Goal: Task Accomplishment & Management: Manage account settings

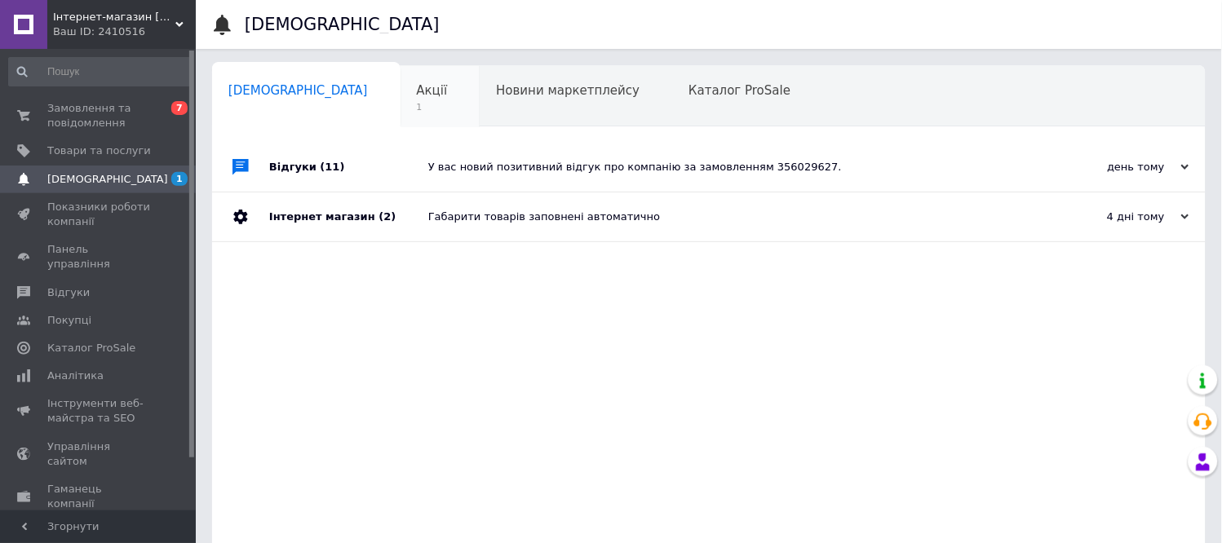
click at [417, 96] on span "Акції" at bounding box center [432, 90] width 31 height 15
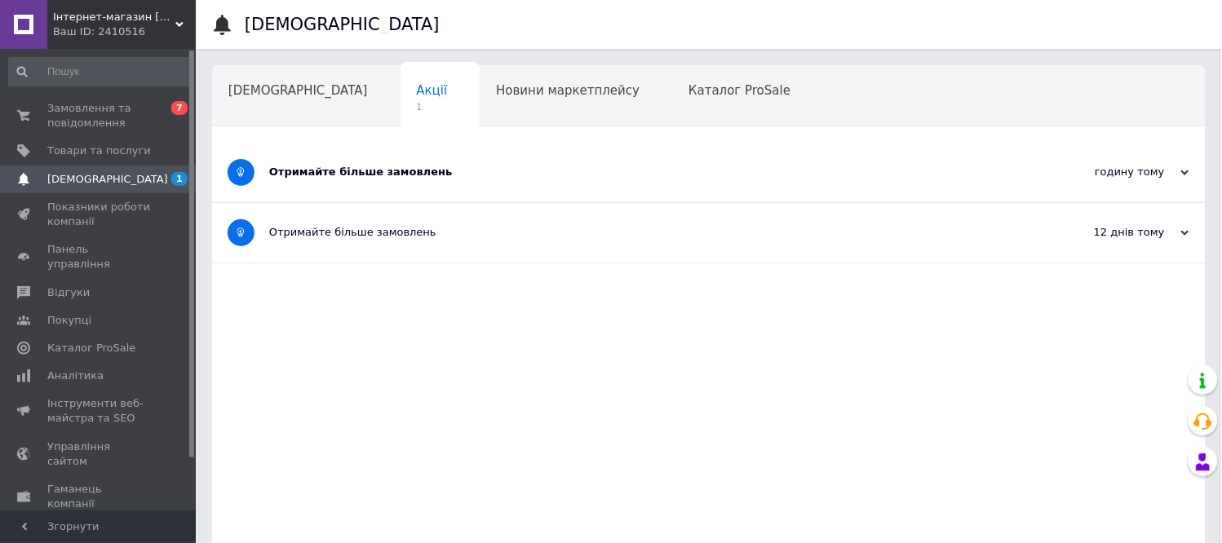
click at [366, 174] on div "Отримайте більше замовлень" at bounding box center [647, 172] width 757 height 15
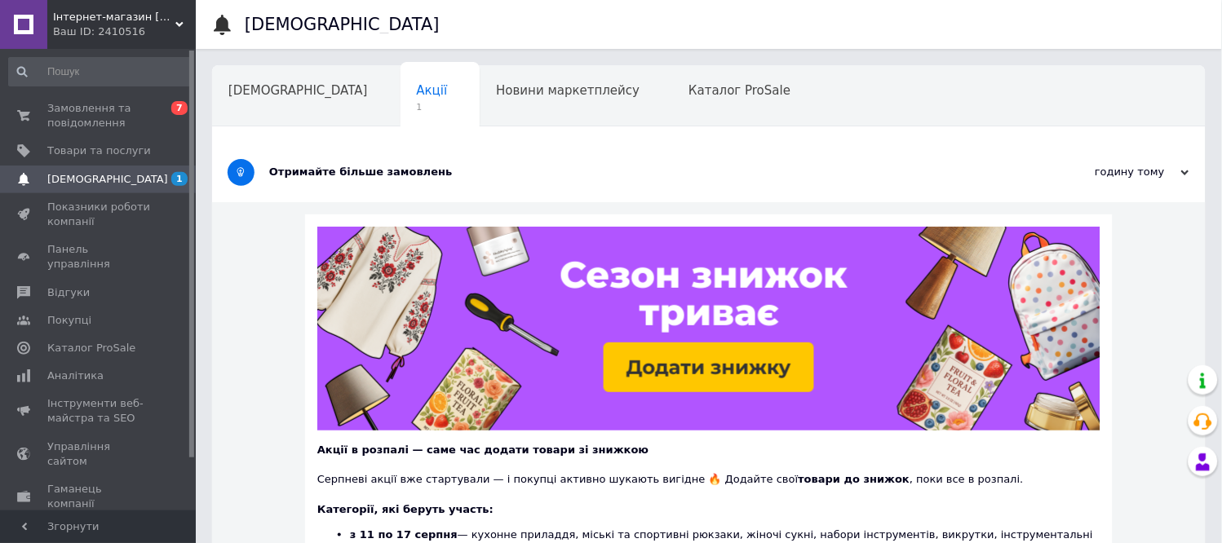
scroll to position [272, 0]
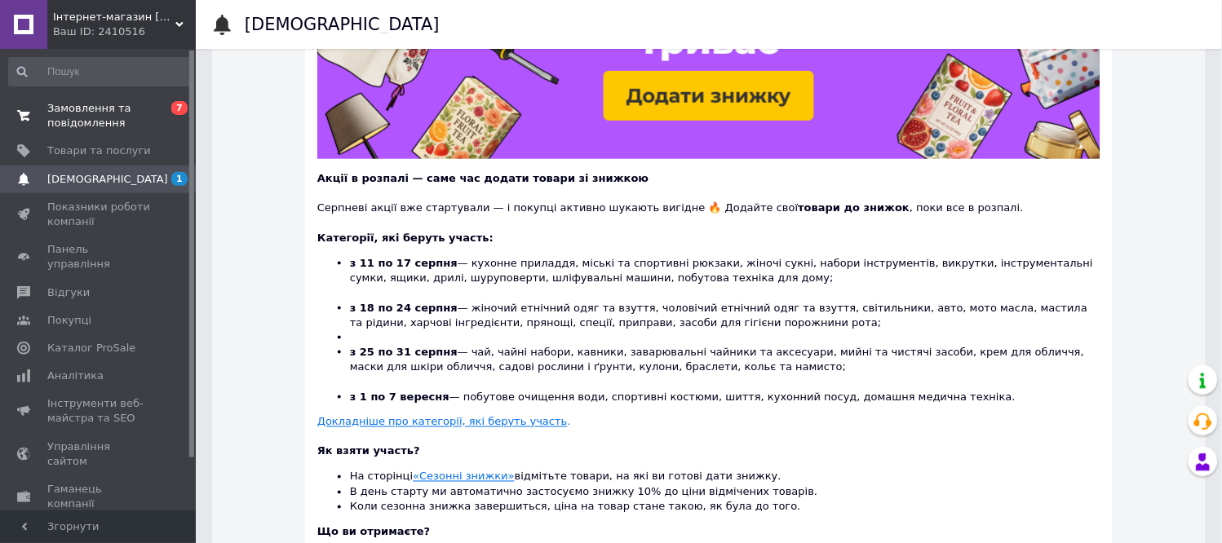
click at [153, 118] on span "0 7" at bounding box center [173, 115] width 45 height 29
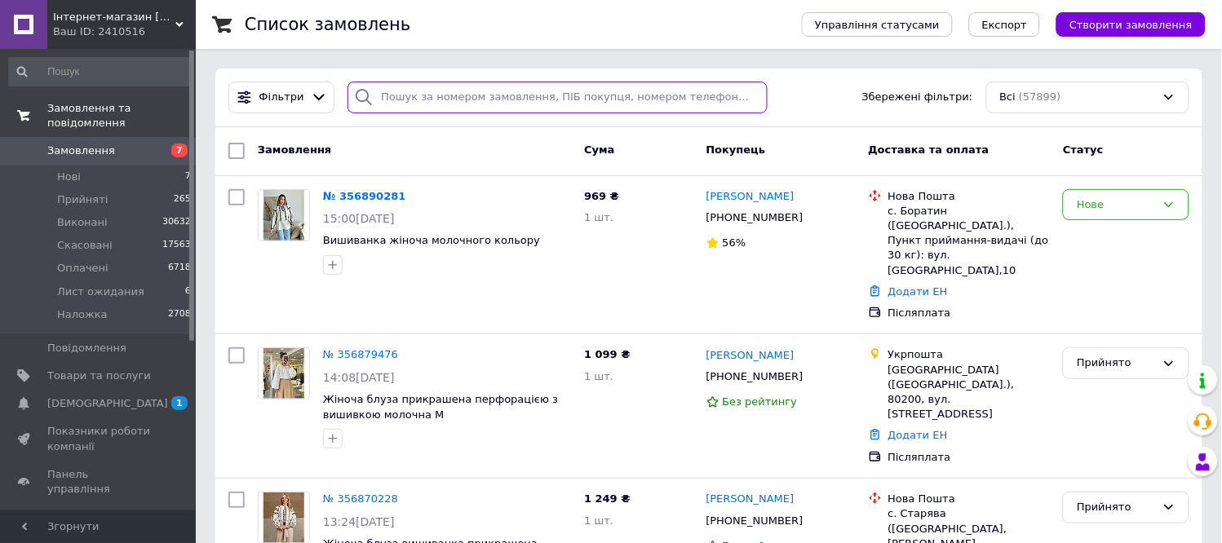
click at [477, 107] on input "search" at bounding box center [558, 98] width 420 height 32
type input "[PERSON_NAME]"
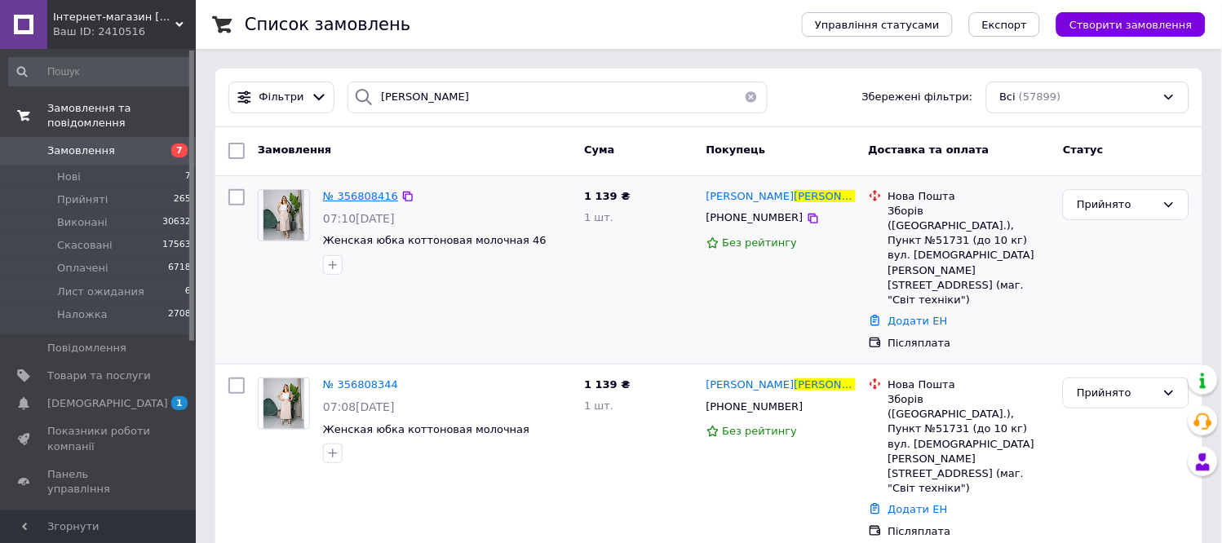
click at [357, 191] on span "№ 356808416" at bounding box center [360, 196] width 75 height 12
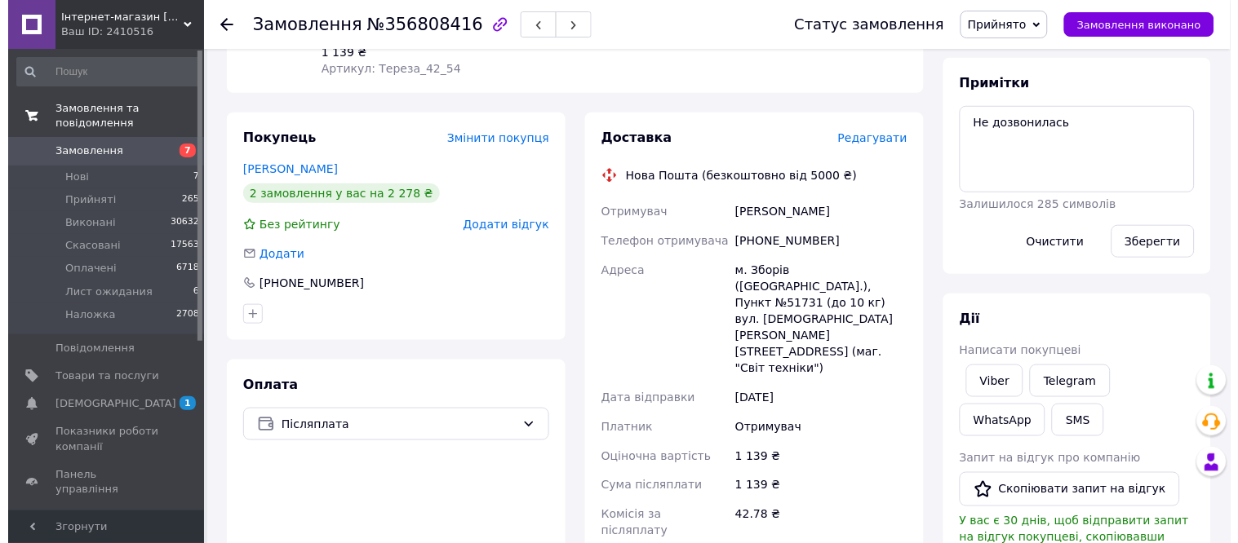
scroll to position [181, 0]
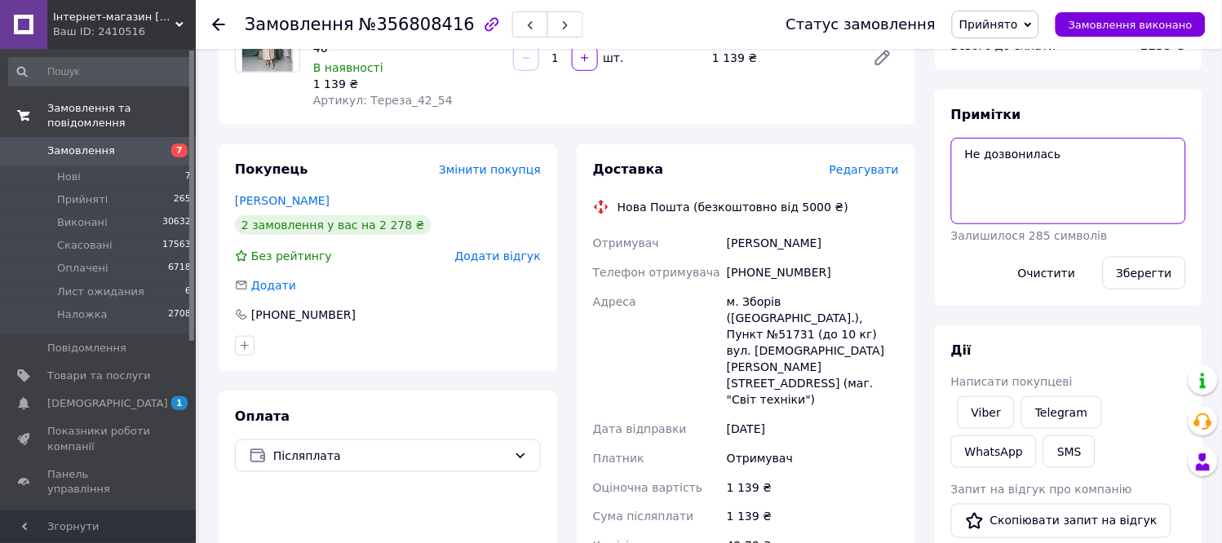
drag, startPoint x: 1099, startPoint y: 152, endPoint x: 867, endPoint y: 171, distance: 232.6
click at [879, 174] on div "Замовлення з сайту [DATE] 07:10 Товари в замовленні (1) Додати товар Жіноча спі…" at bounding box center [711, 439] width 1004 height 1105
click at [1156, 262] on button "Зберегти" at bounding box center [1144, 273] width 83 height 33
click at [1128, 164] on textarea "[PHONE_NUMBER]" at bounding box center [1069, 181] width 235 height 87
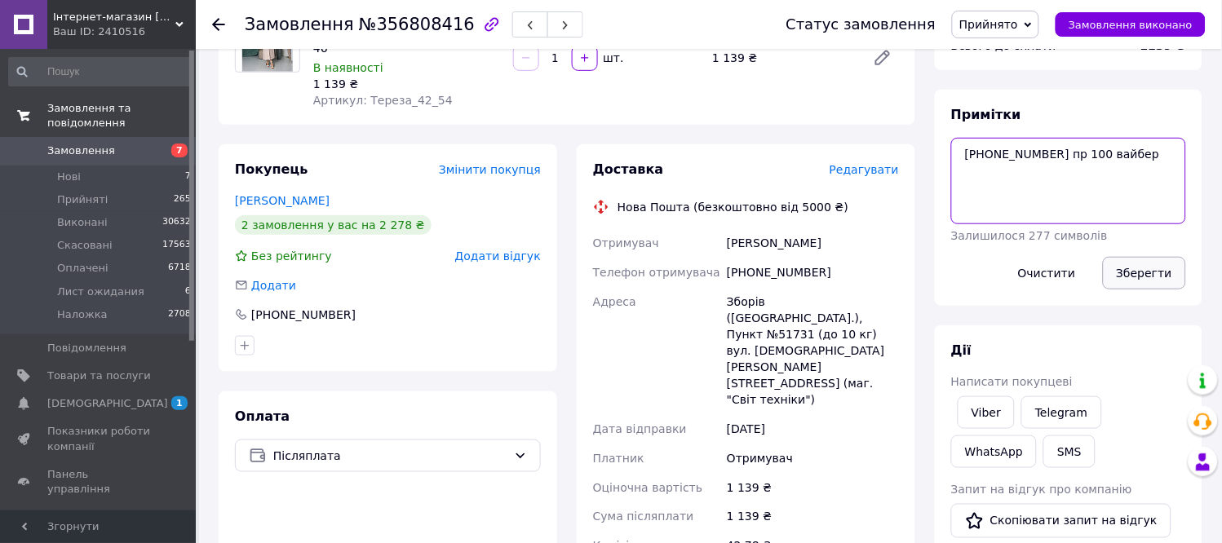
type textarea "[PHONE_NUMBER] пр 100 вайбер"
click at [1170, 264] on button "Зберегти" at bounding box center [1144, 273] width 83 height 33
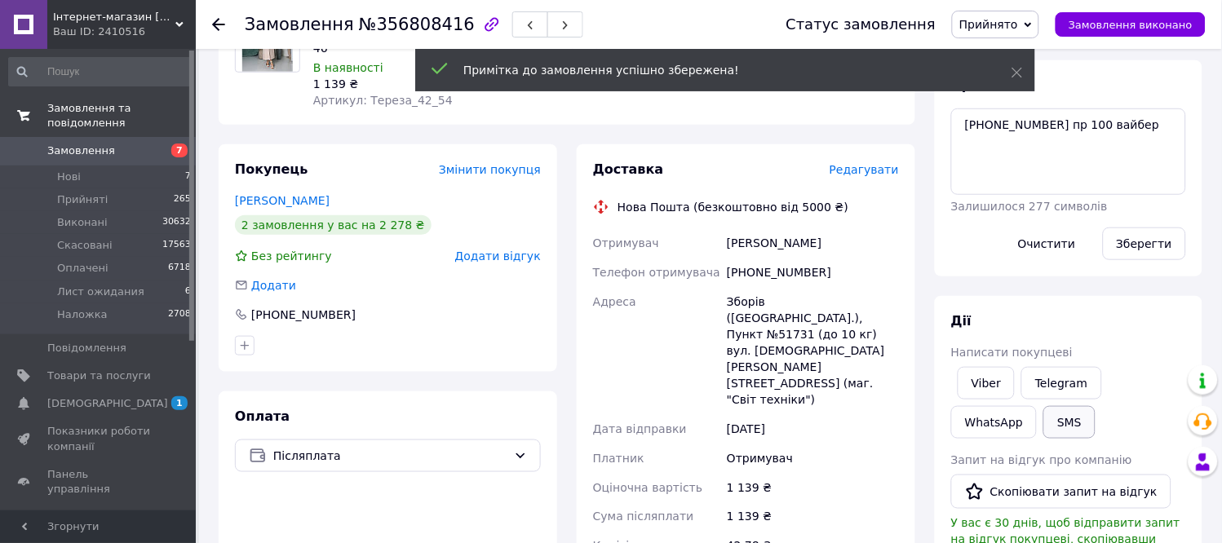
click at [1044, 426] on button "SMS" at bounding box center [1070, 422] width 52 height 33
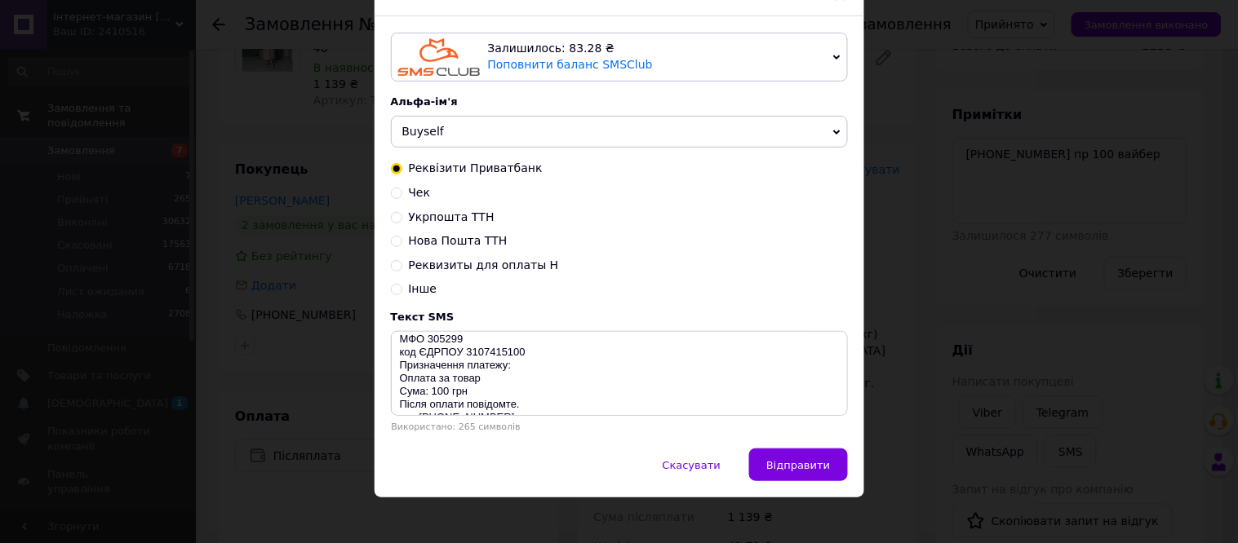
scroll to position [91, 0]
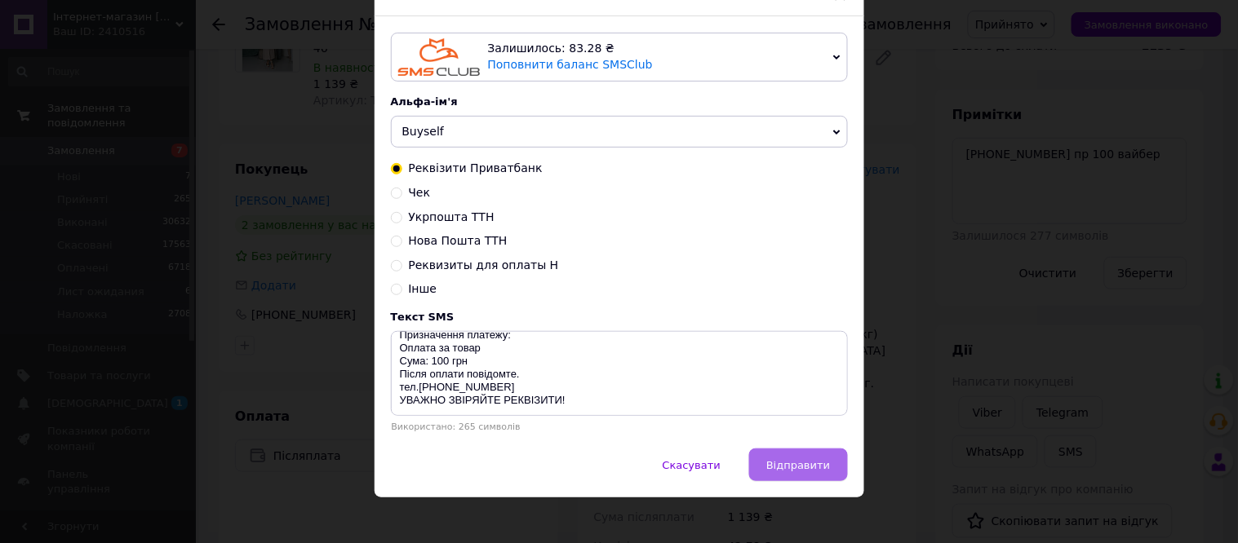
click at [789, 468] on span "Відправити" at bounding box center [798, 465] width 64 height 12
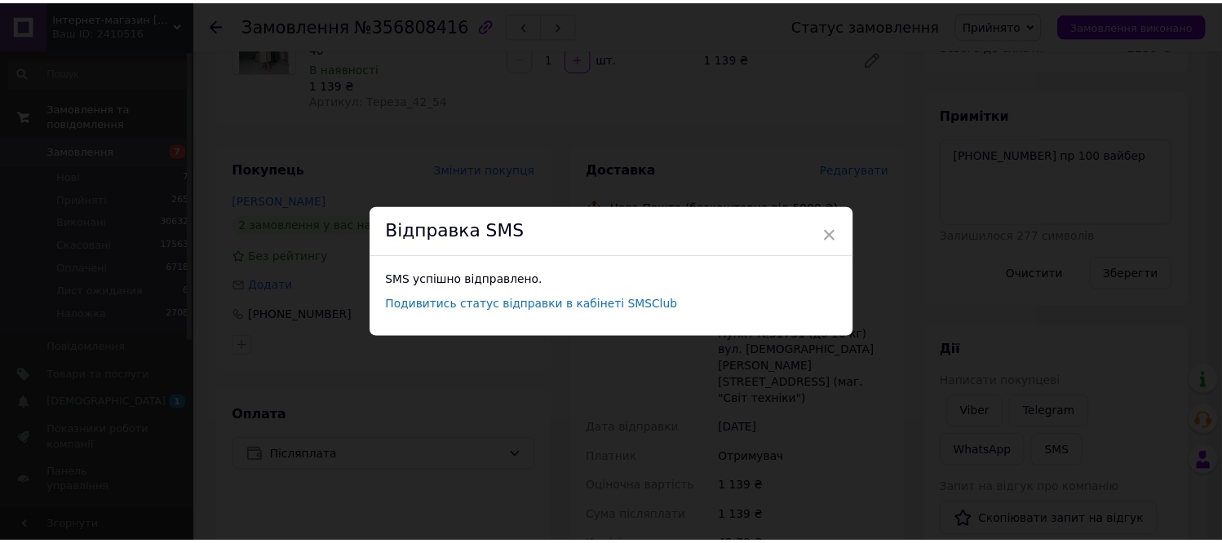
scroll to position [0, 0]
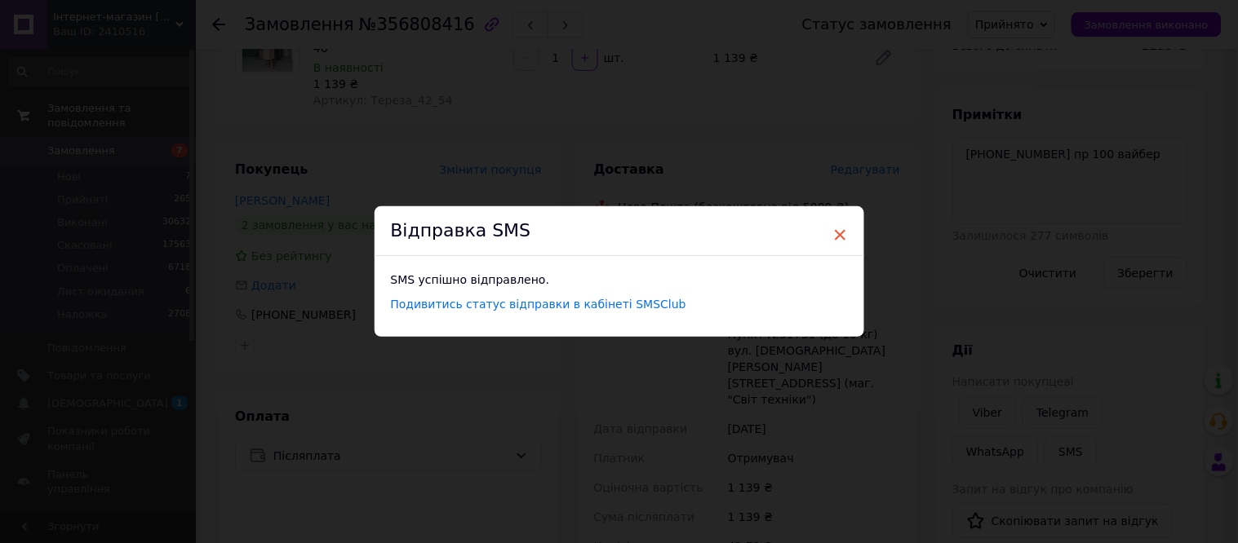
click at [833, 232] on span "×" at bounding box center [840, 235] width 15 height 28
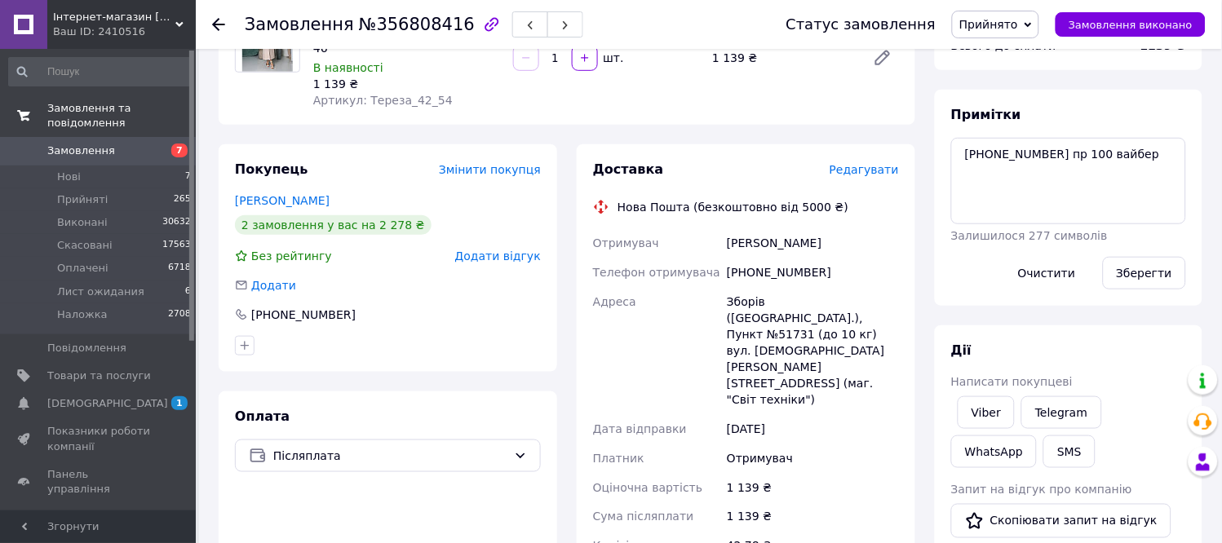
click at [116, 144] on span "Замовлення" at bounding box center [99, 151] width 104 height 15
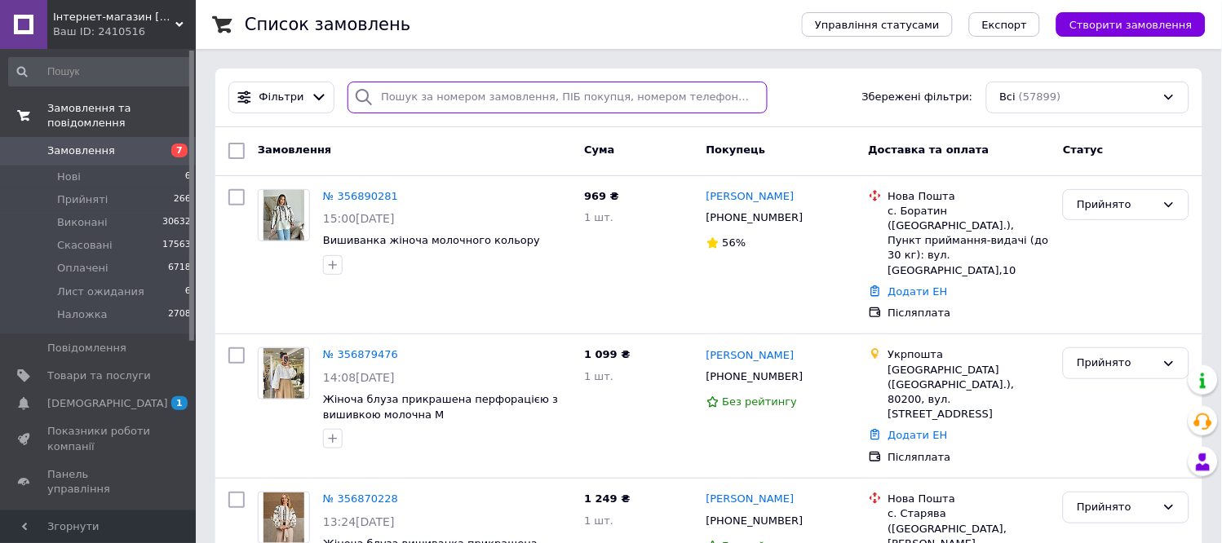
paste input "380993596990"
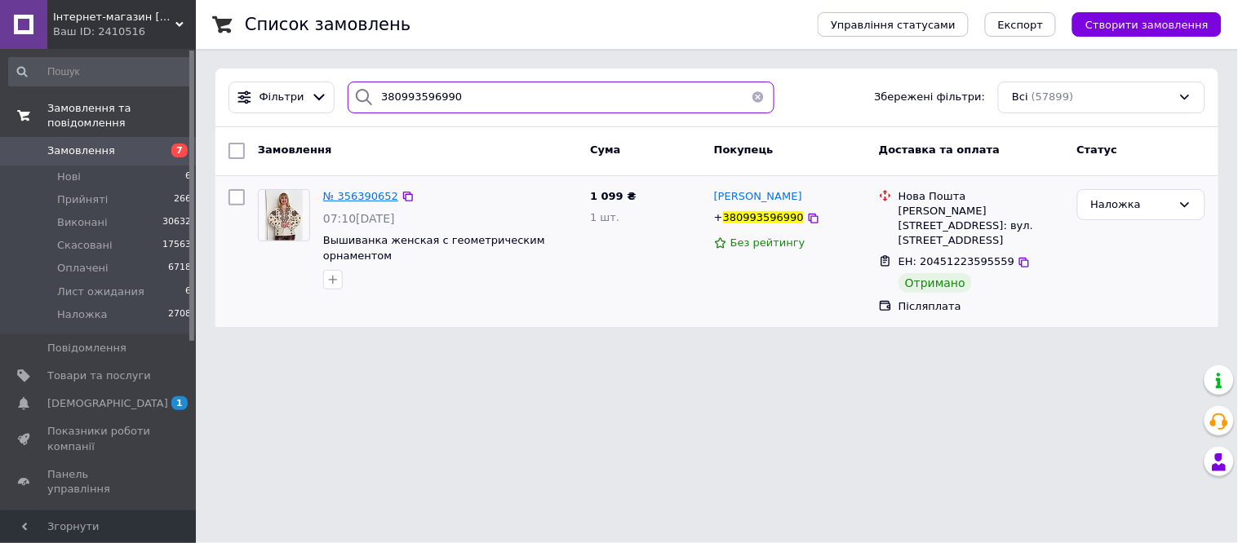
type input "380993596990"
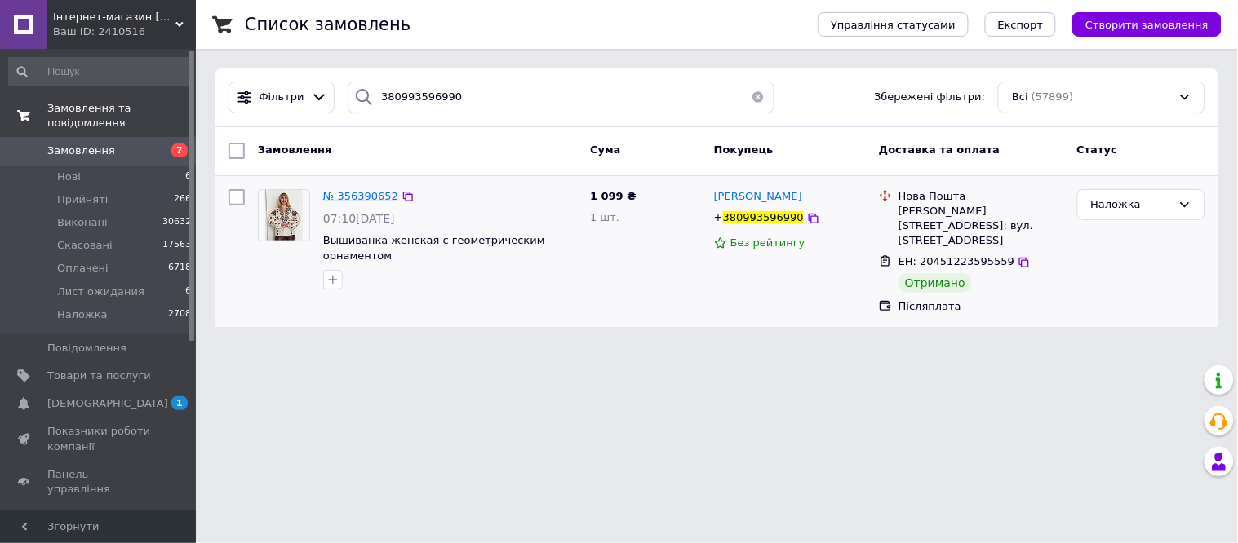
click at [384, 194] on span "№ 356390652" at bounding box center [360, 196] width 75 height 12
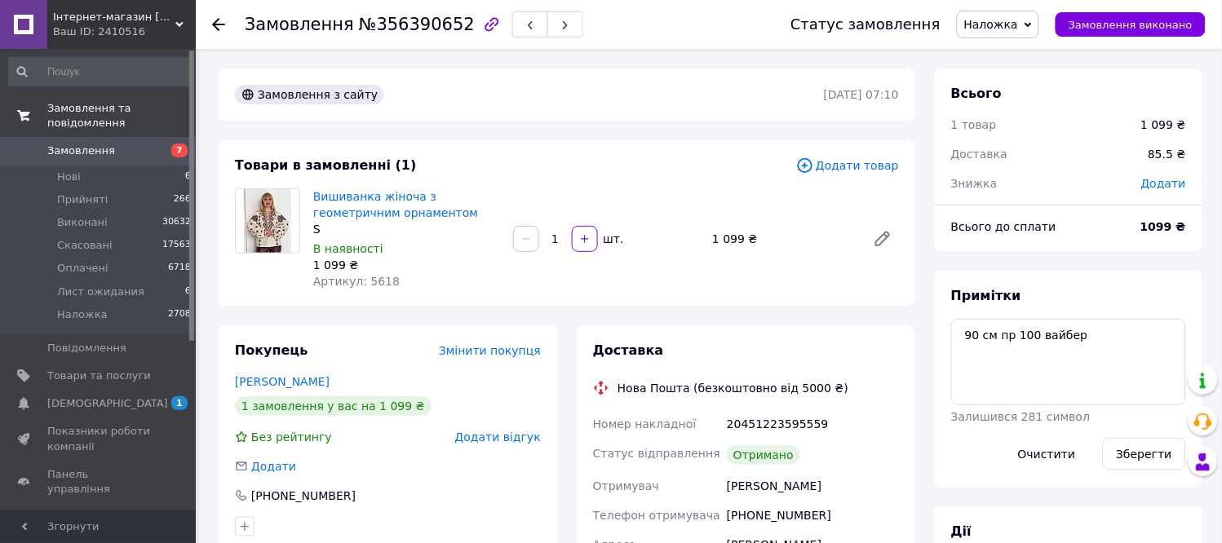
scroll to position [33, 0]
click at [1137, 343] on textarea "90 см пр 100 вайбер" at bounding box center [1069, 362] width 235 height 87
paste textarea "[URL][DOMAIN_NAME]"
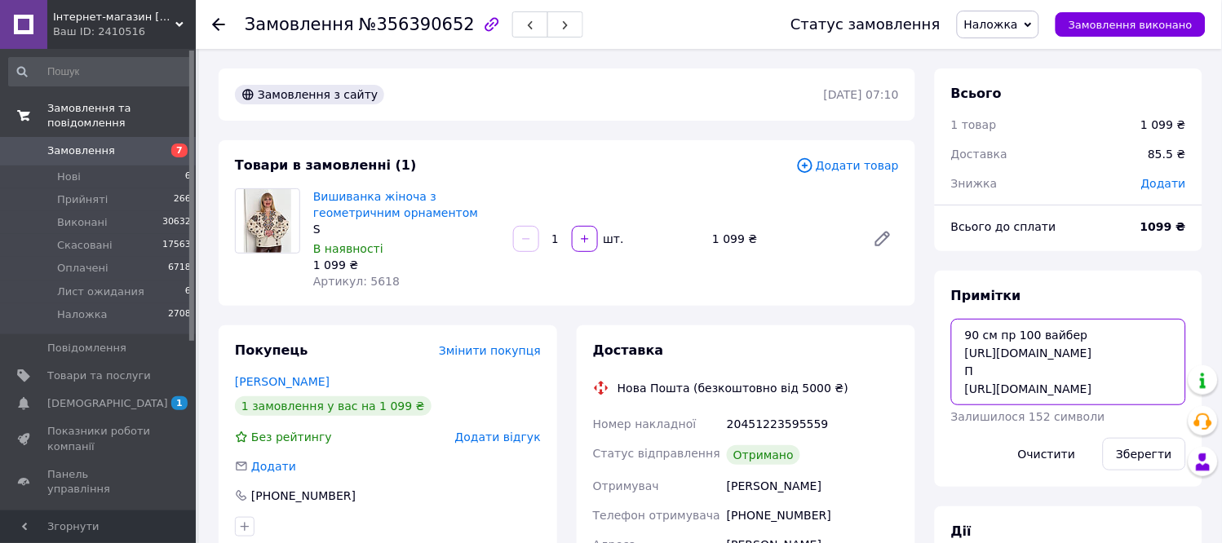
scroll to position [28, 0]
type textarea "90 см пр 100 вайбер [URL][DOMAIN_NAME] П [URL][DOMAIN_NAME]"
click at [1155, 446] on button "Зберегти" at bounding box center [1144, 454] width 83 height 33
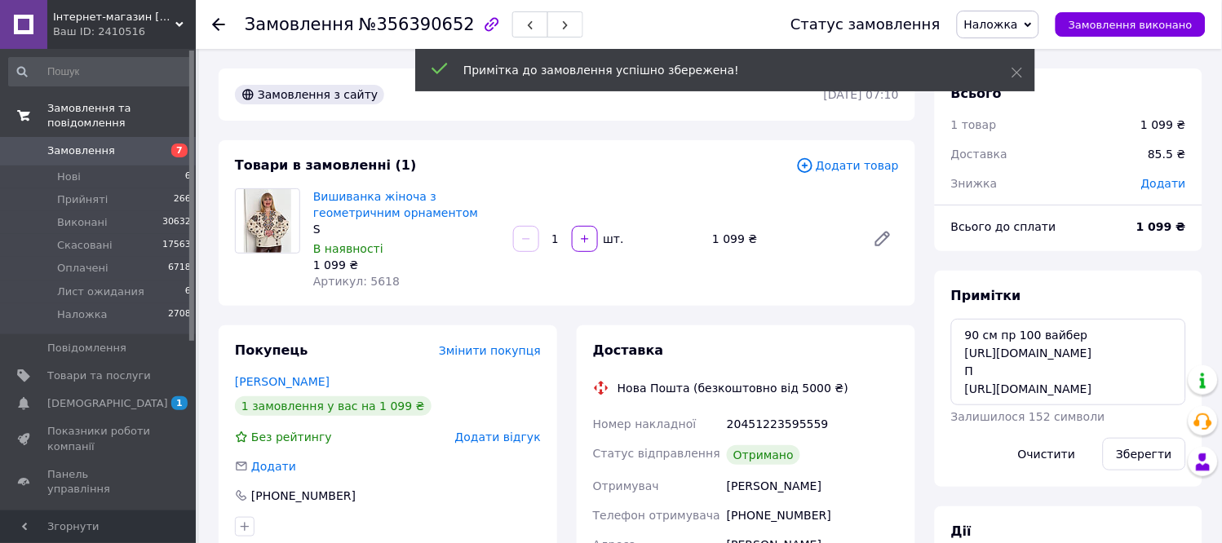
scroll to position [87, 0]
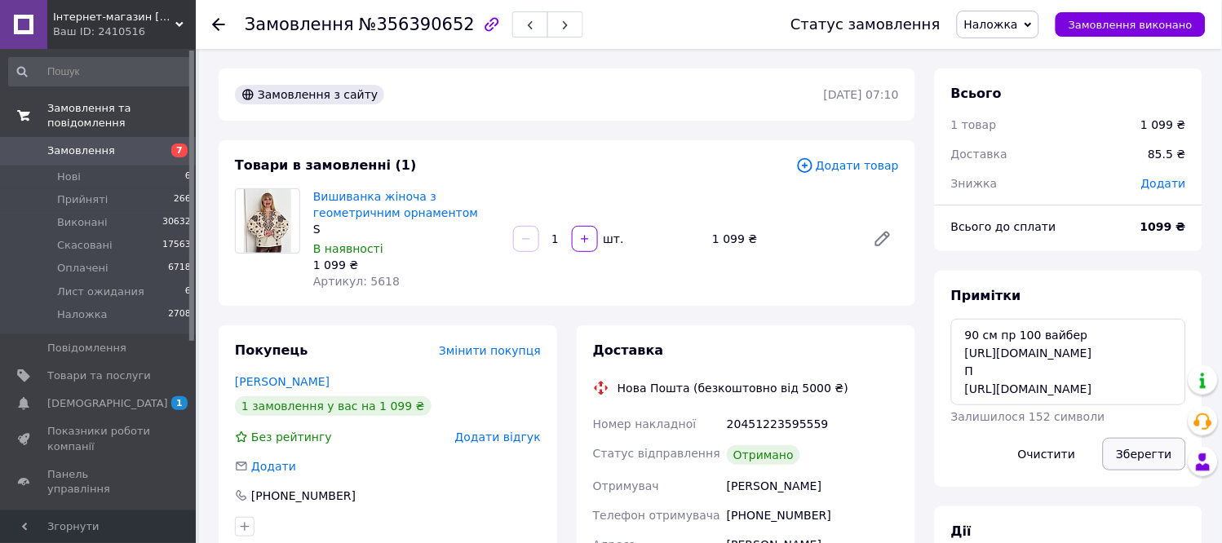
click at [1154, 457] on button "Зберегти" at bounding box center [1144, 454] width 83 height 33
click at [1004, 21] on span "Наложка" at bounding box center [992, 24] width 54 height 13
click at [1031, 126] on li "Оплачено" at bounding box center [1010, 130] width 104 height 24
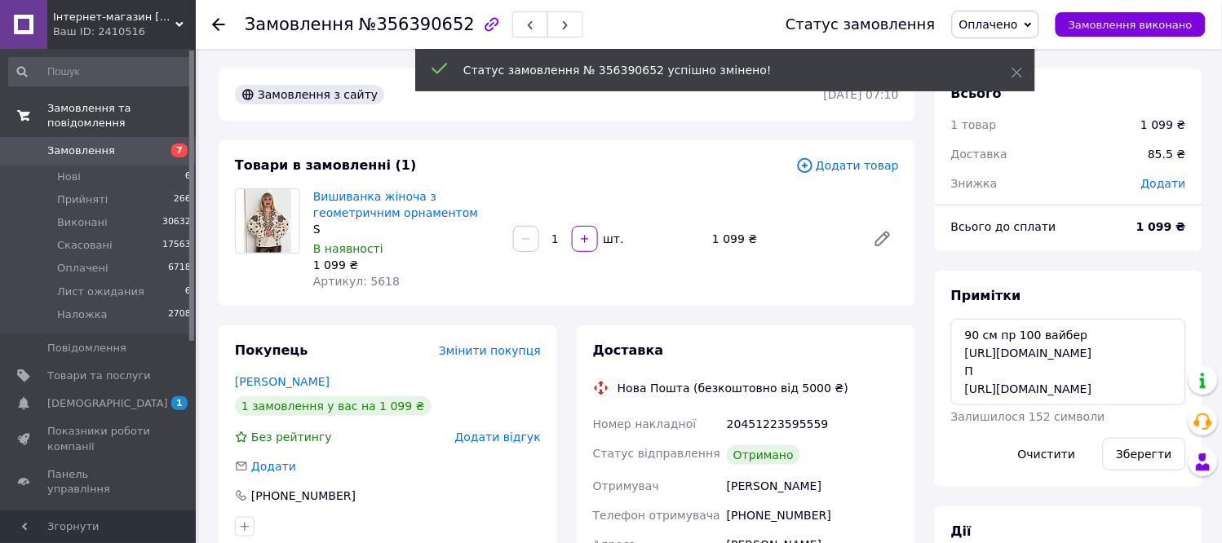
scroll to position [126, 0]
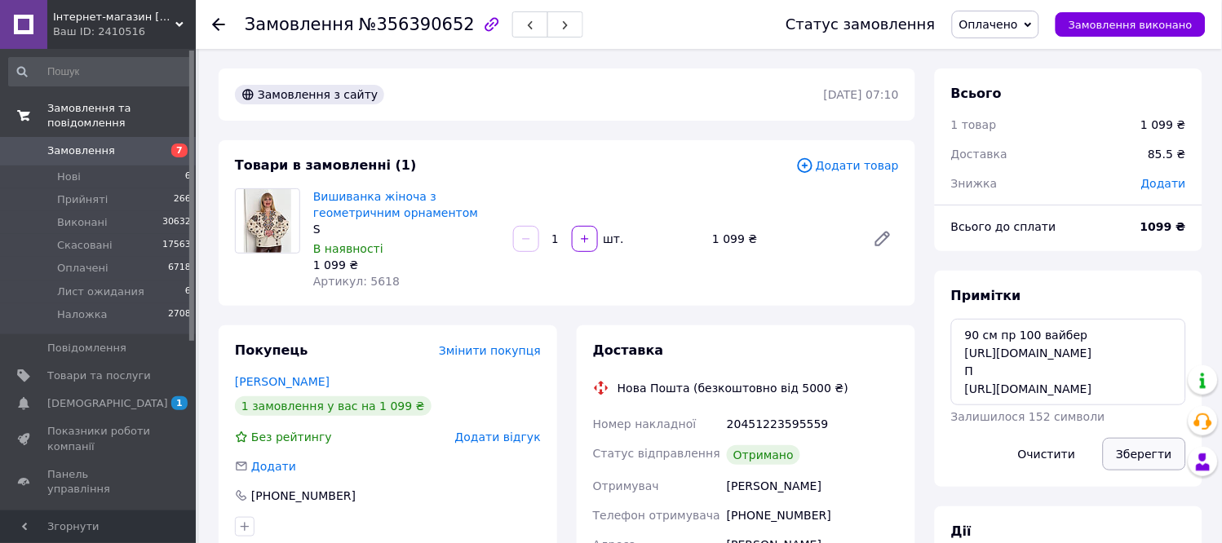
click at [1129, 445] on button "Зберегти" at bounding box center [1144, 454] width 83 height 33
click at [151, 397] on span "1" at bounding box center [173, 404] width 45 height 15
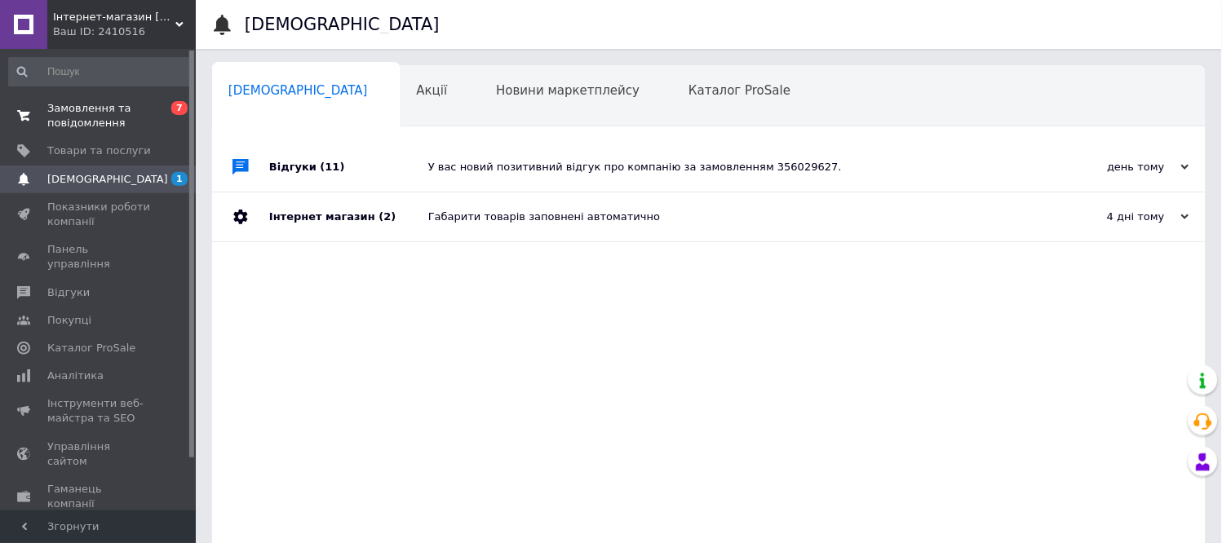
click at [137, 118] on span "Замовлення та повідомлення" at bounding box center [99, 115] width 104 height 29
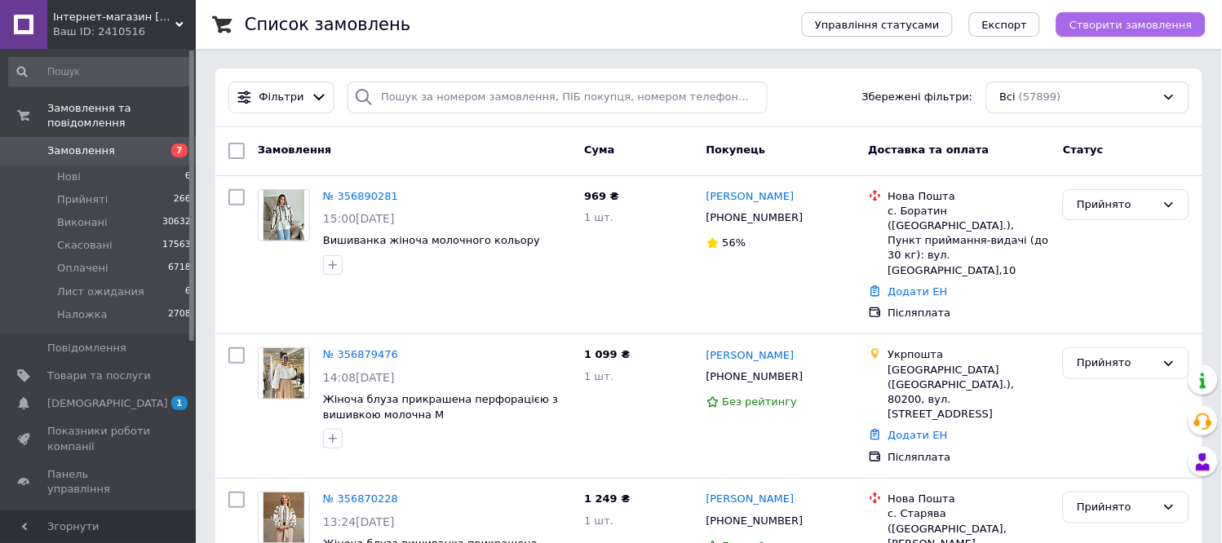
click at [1103, 23] on span "Створити замовлення" at bounding box center [1131, 25] width 123 height 12
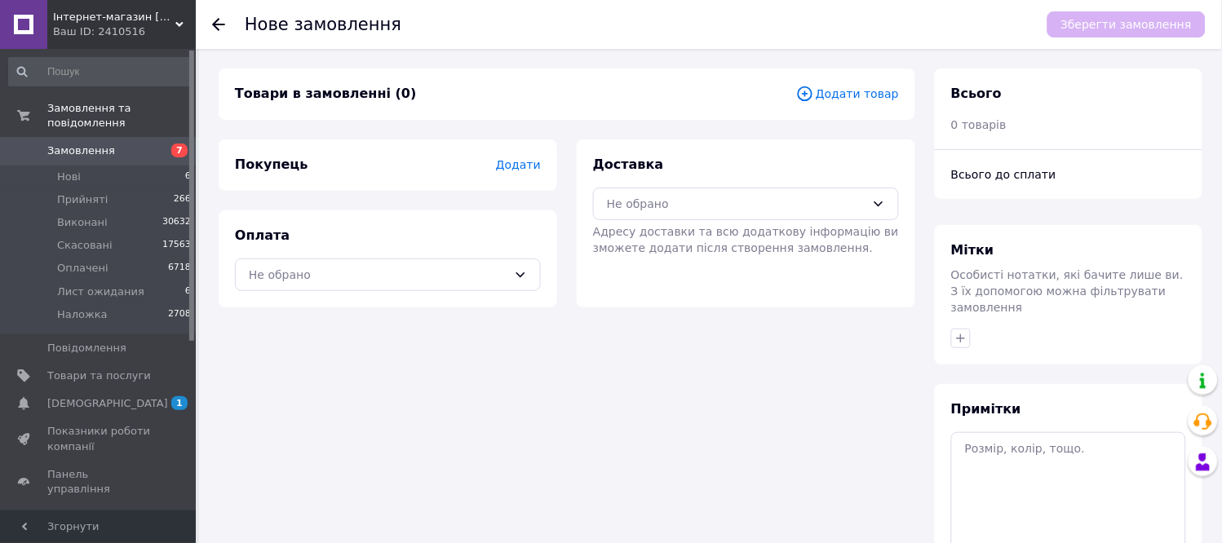
click at [155, 144] on span "7" at bounding box center [173, 151] width 45 height 15
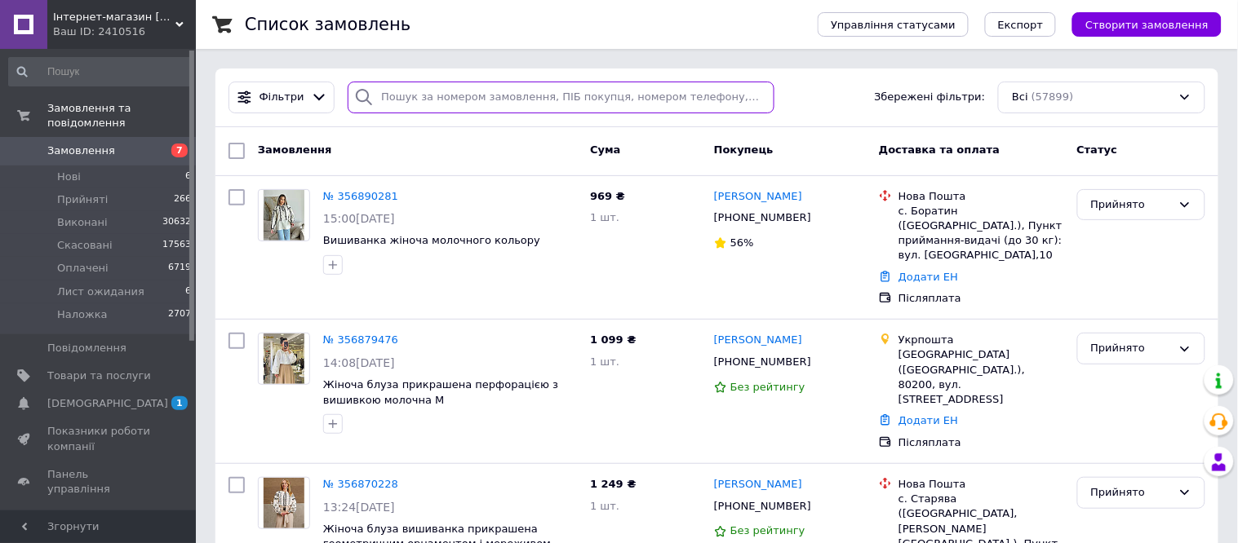
click at [405, 96] on input "search" at bounding box center [561, 98] width 427 height 32
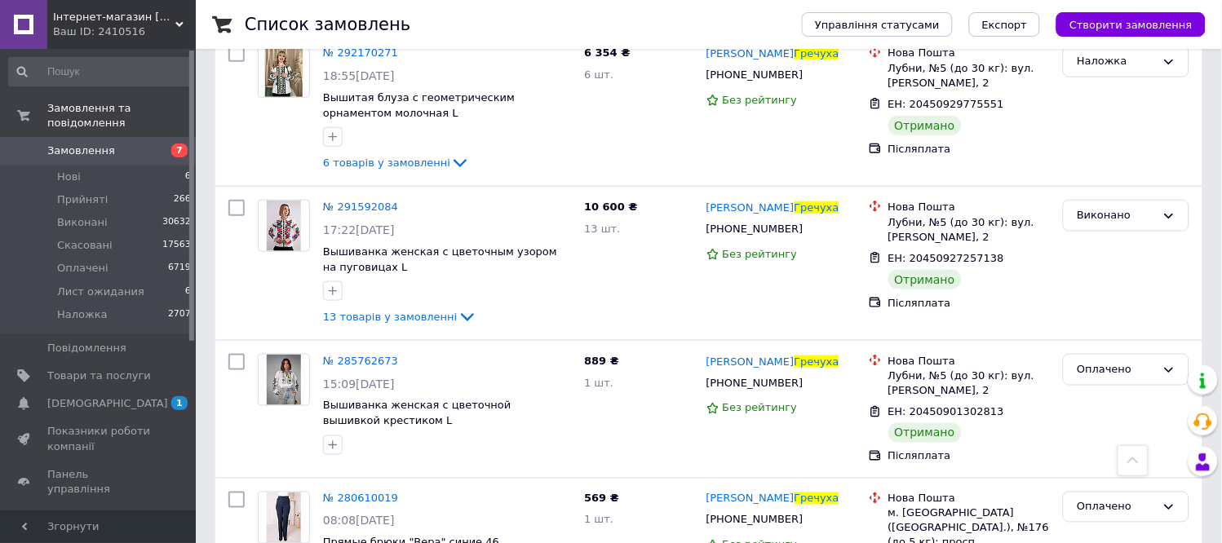
scroll to position [181, 0]
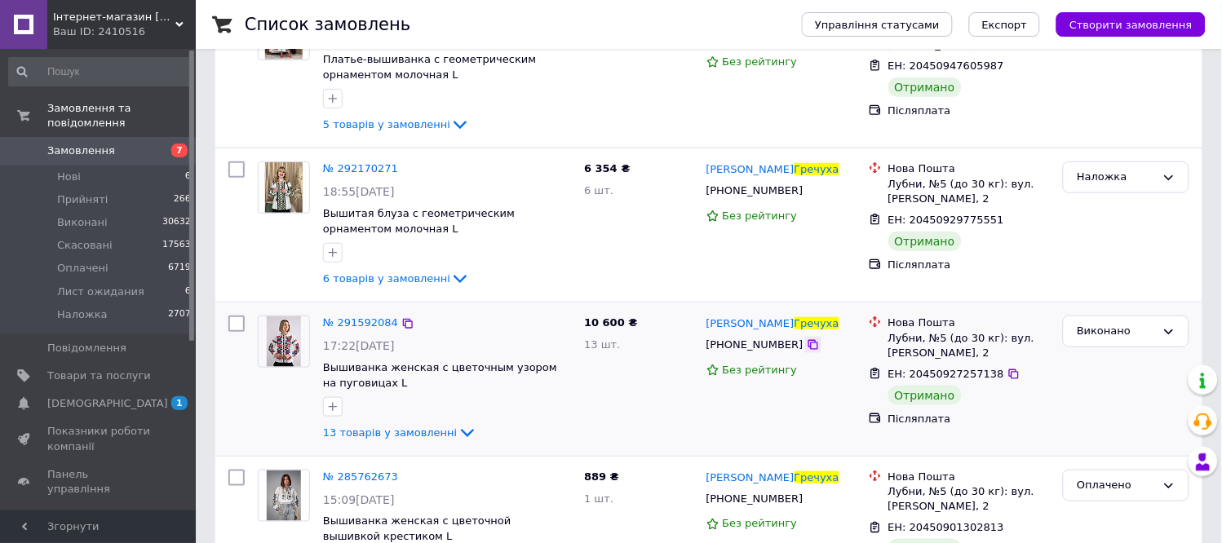
click at [807, 347] on icon at bounding box center [813, 345] width 13 height 13
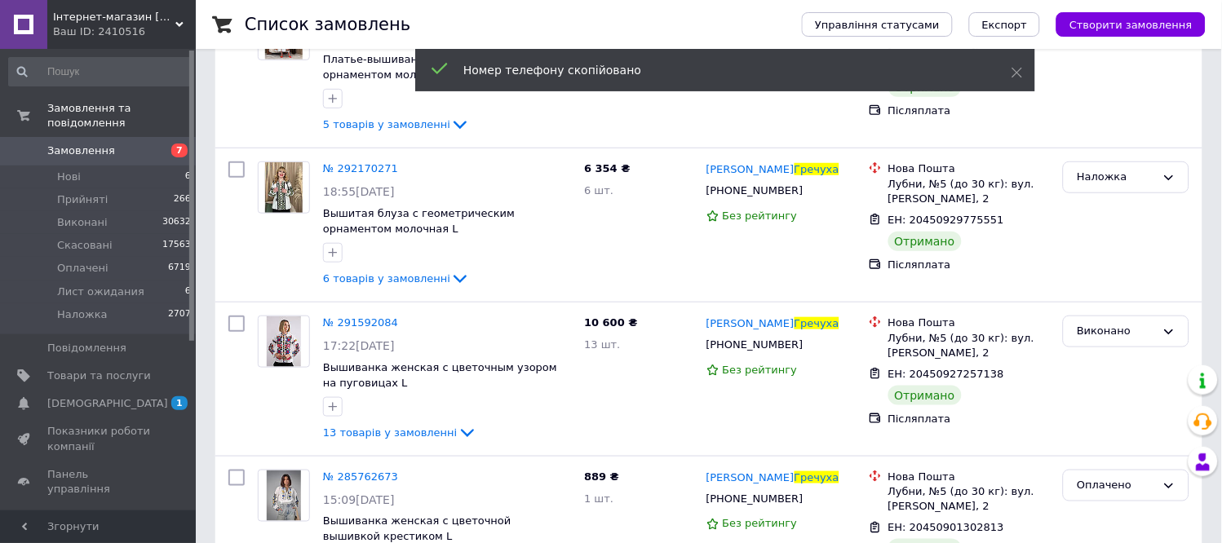
scroll to position [0, 0]
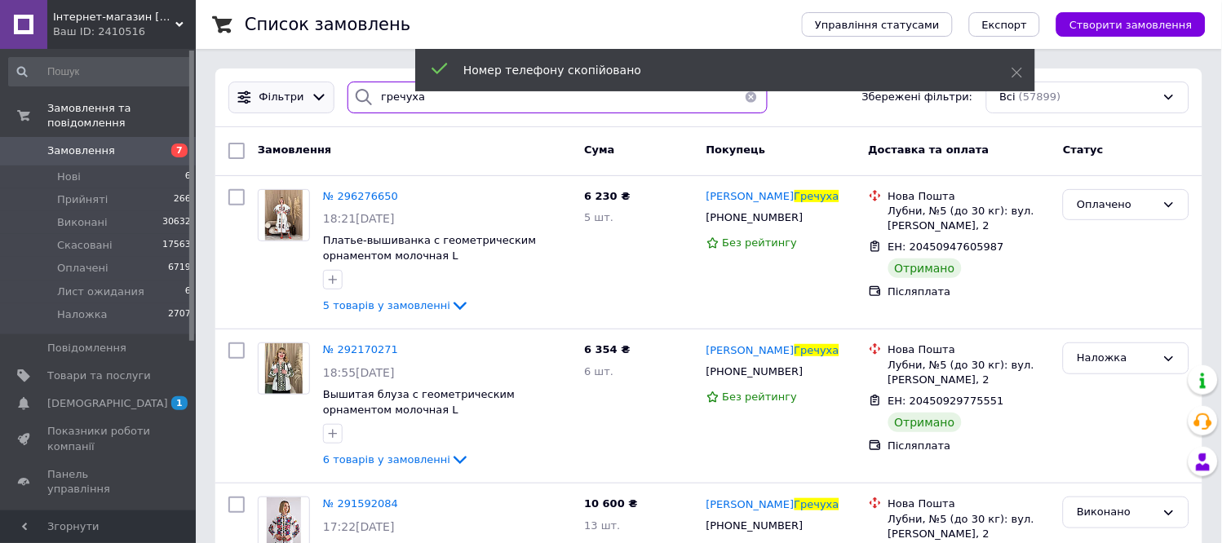
click at [328, 104] on div "Фільтри [DEMOGRAPHIC_DATA] Збережені фільтри: Всі (57899)" at bounding box center [709, 98] width 974 height 32
paste input "[PHONE_NUMBER]"
type input "[PHONE_NUMBER]"
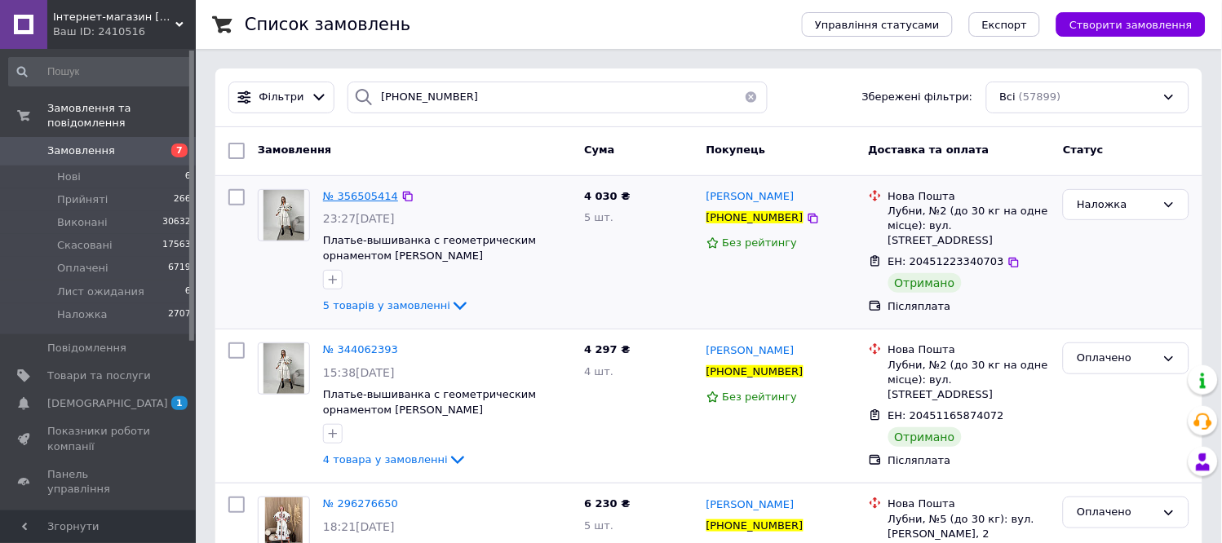
click at [385, 193] on span "№ 356505414" at bounding box center [360, 196] width 75 height 12
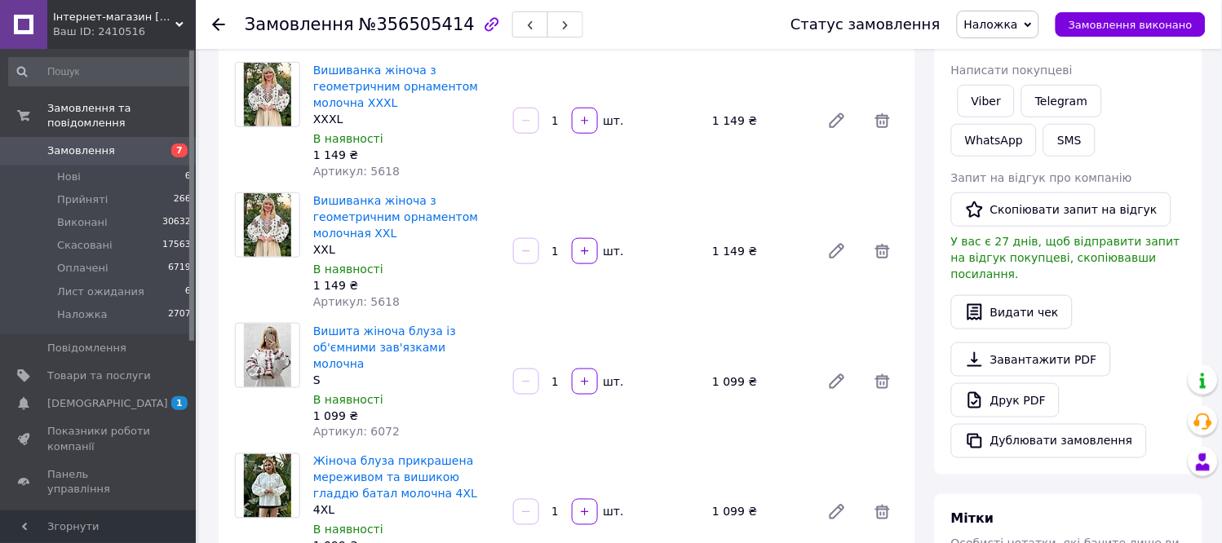
scroll to position [272, 0]
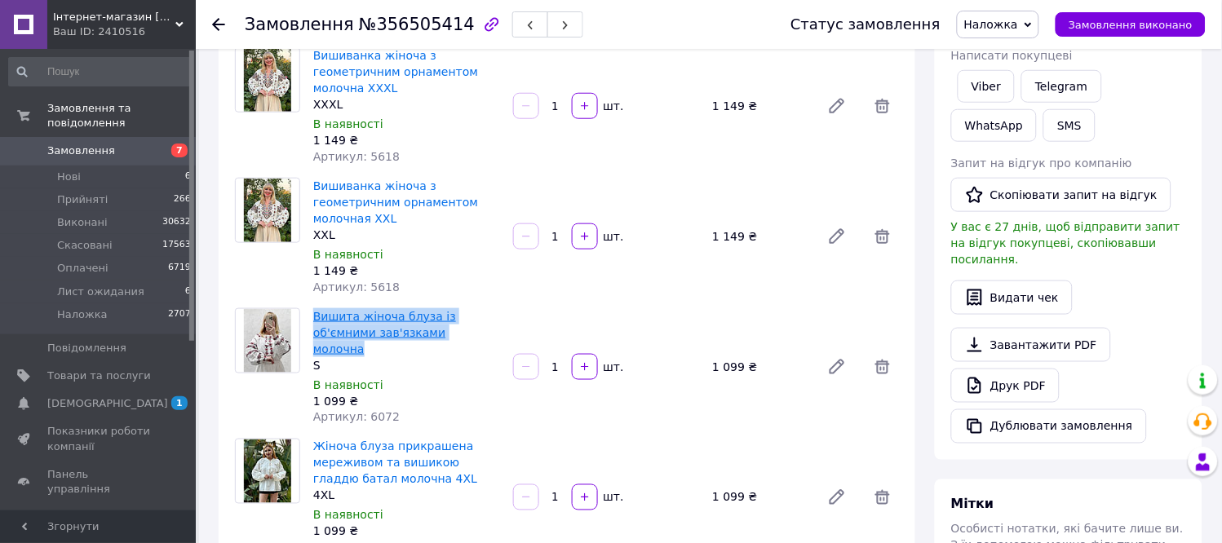
drag, startPoint x: 431, startPoint y: 284, endPoint x: 313, endPoint y: 274, distance: 117.9
click at [313, 308] on span "Вишита жіноча блуза із об'ємними зав'язками молочна" at bounding box center [406, 332] width 187 height 49
copy link "Вишита жіноча блуза із об'ємними зав'язками молочна"
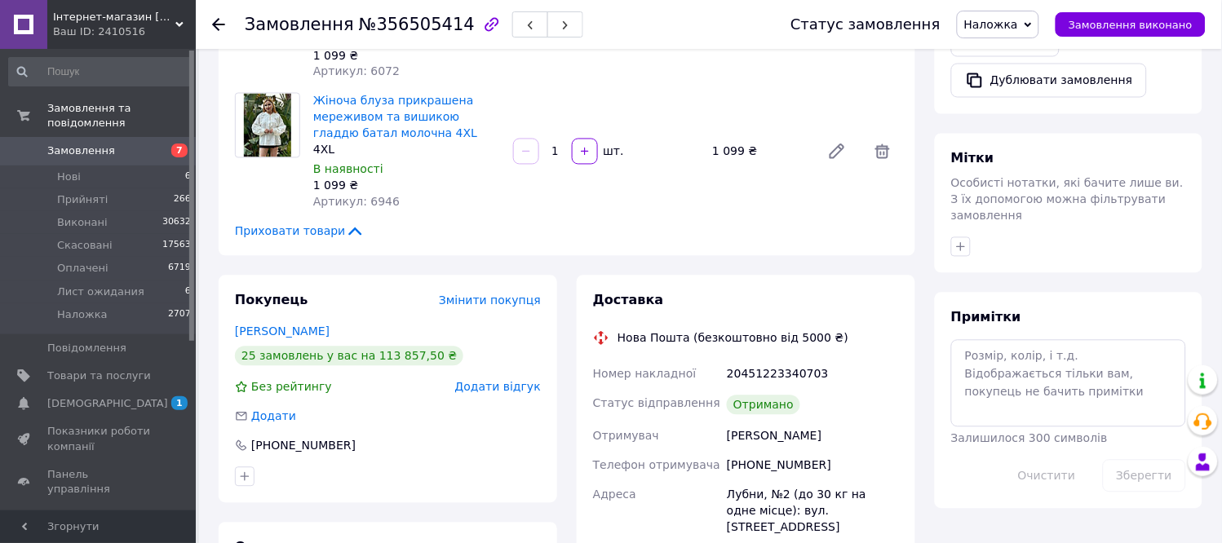
scroll to position [816, 0]
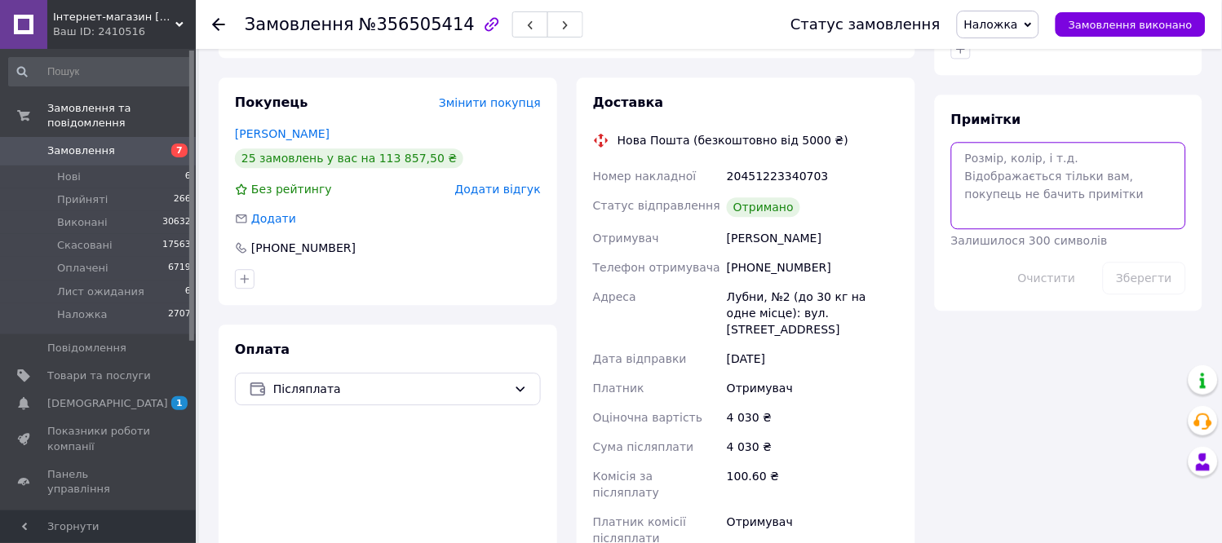
paste textarea "[URL][DOMAIN_NAME]"
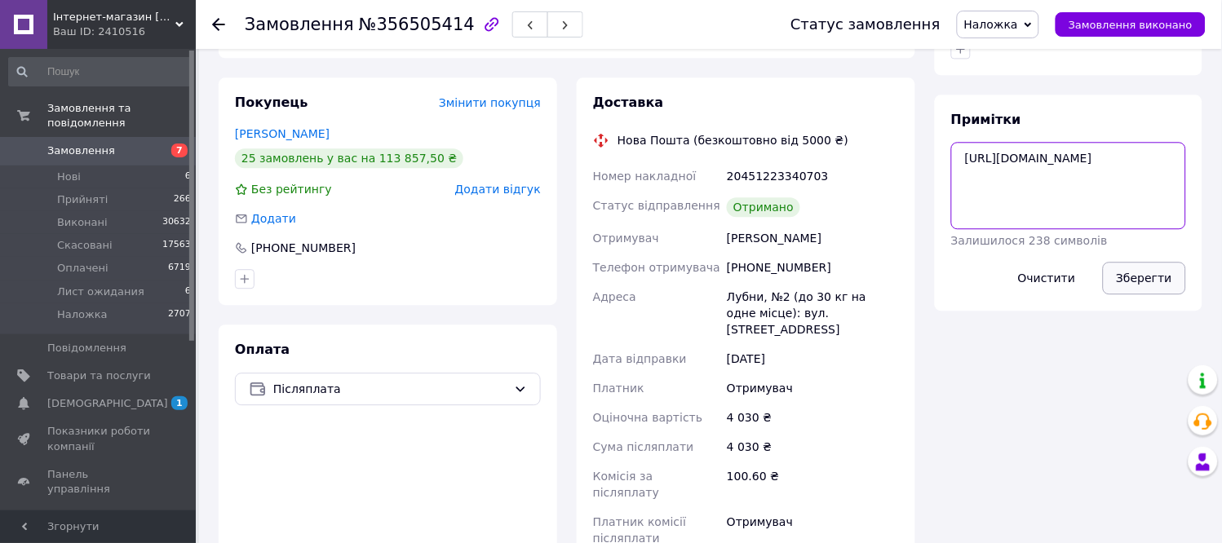
type textarea "[URL][DOMAIN_NAME]"
click at [1132, 262] on button "Зберегти" at bounding box center [1144, 278] width 83 height 33
click at [144, 144] on span "Замовлення" at bounding box center [99, 151] width 104 height 15
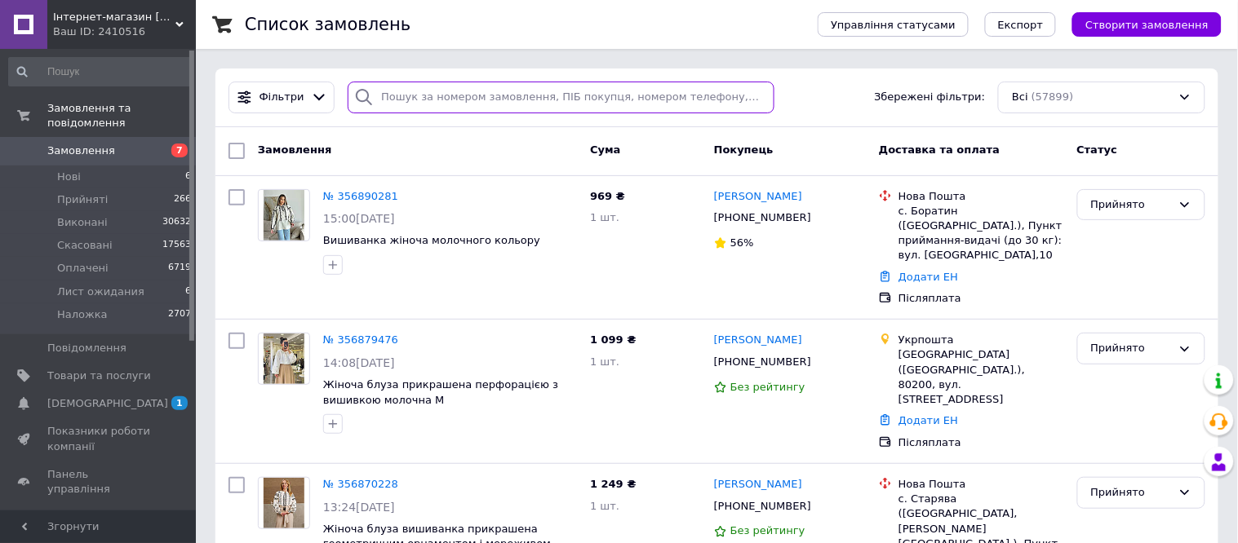
click at [619, 98] on input "search" at bounding box center [561, 98] width 427 height 32
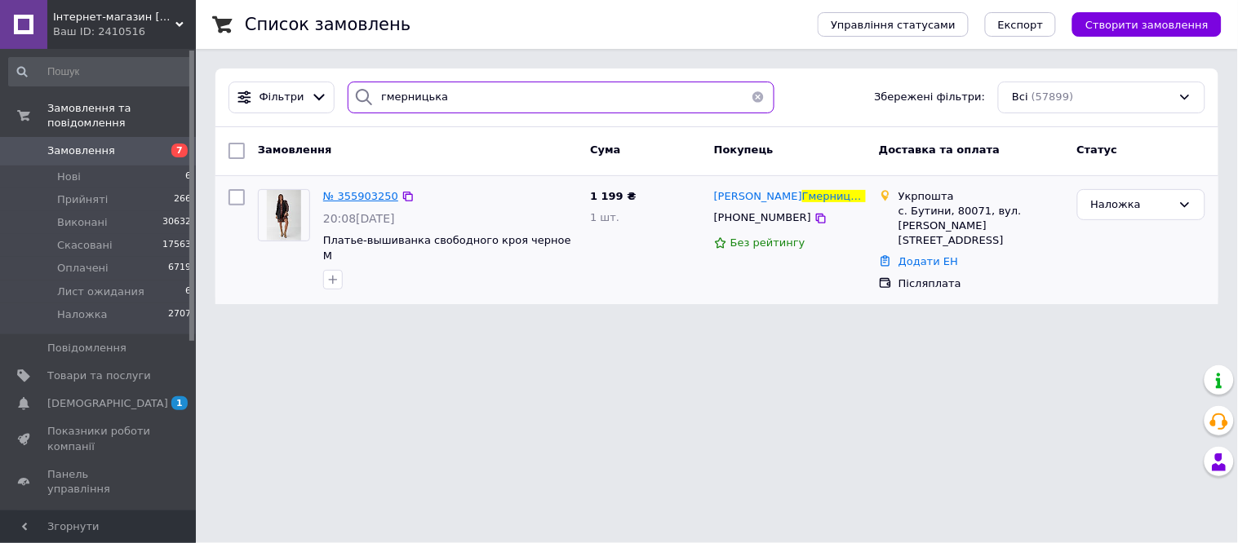
type input "гмерницька"
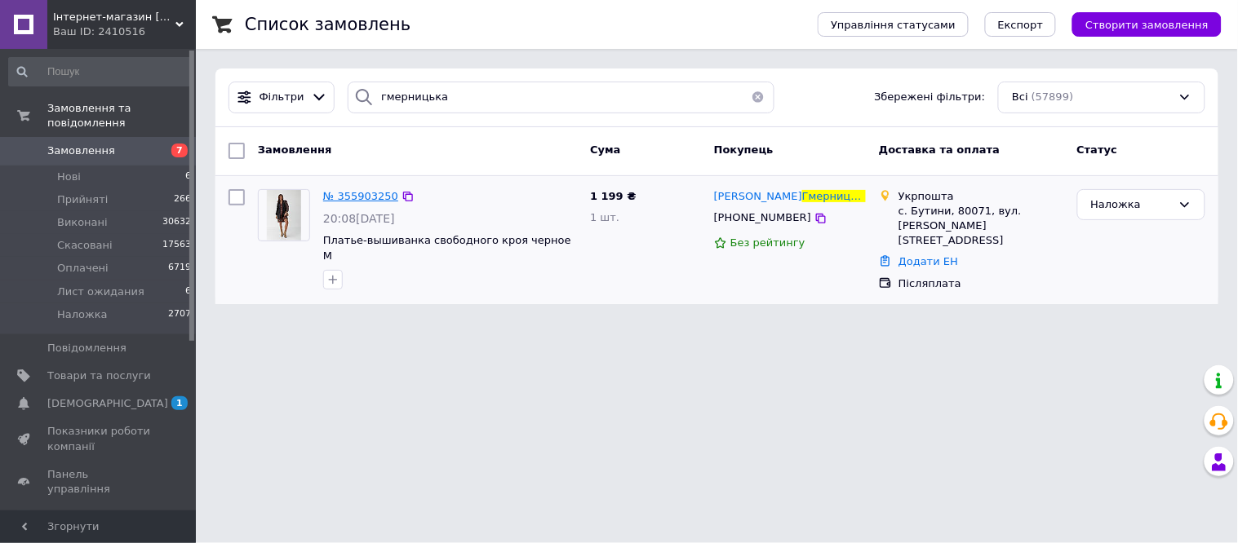
click at [345, 192] on span "№ 355903250" at bounding box center [360, 196] width 75 height 12
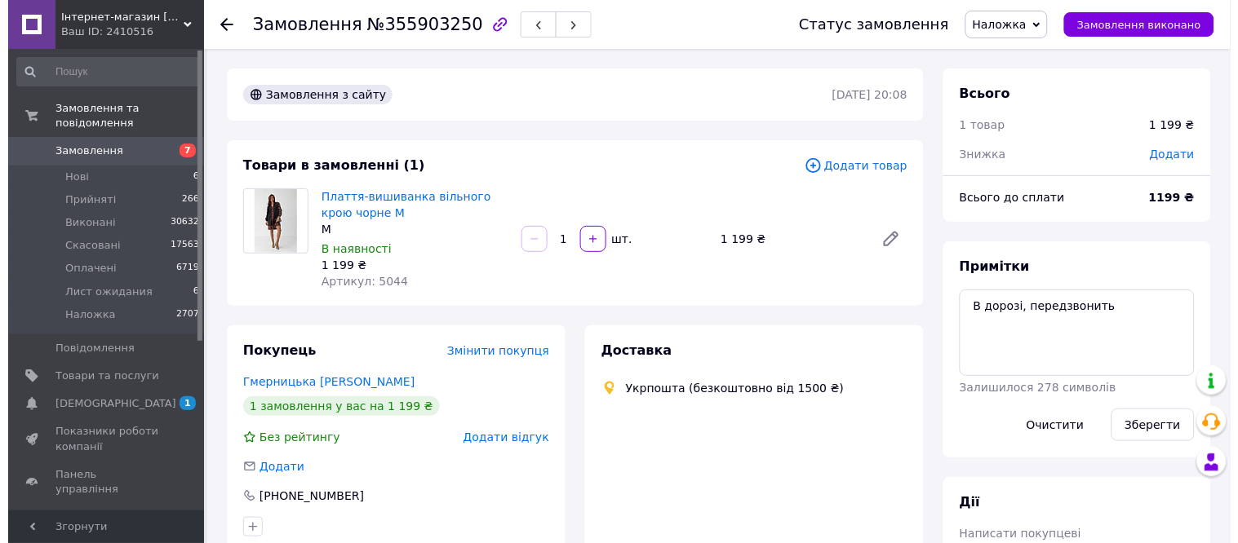
scroll to position [167, 0]
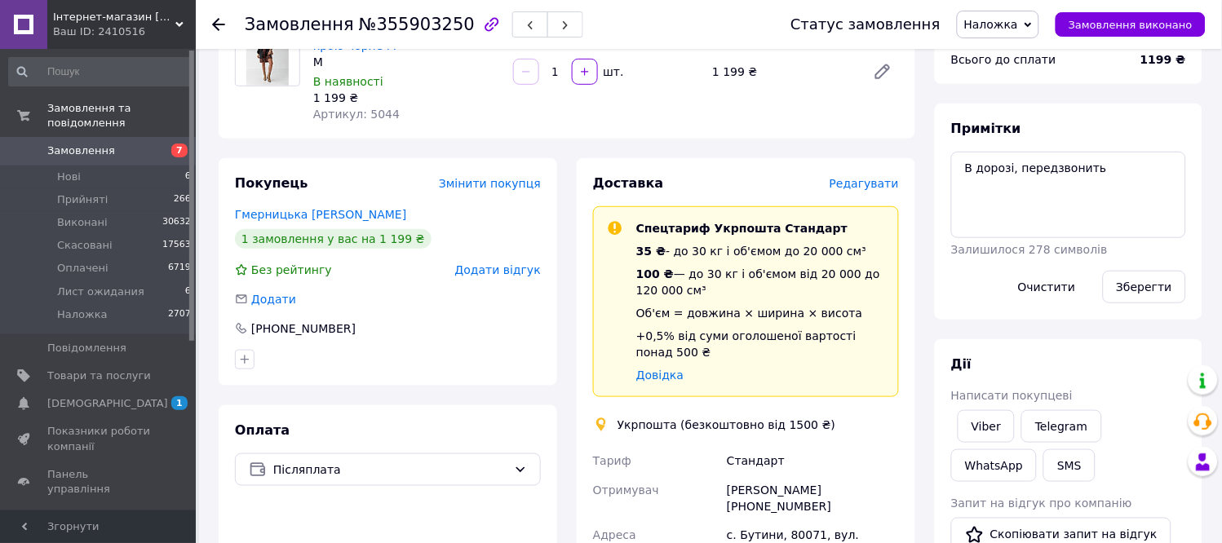
click at [876, 177] on span "Редагувати" at bounding box center [864, 183] width 69 height 13
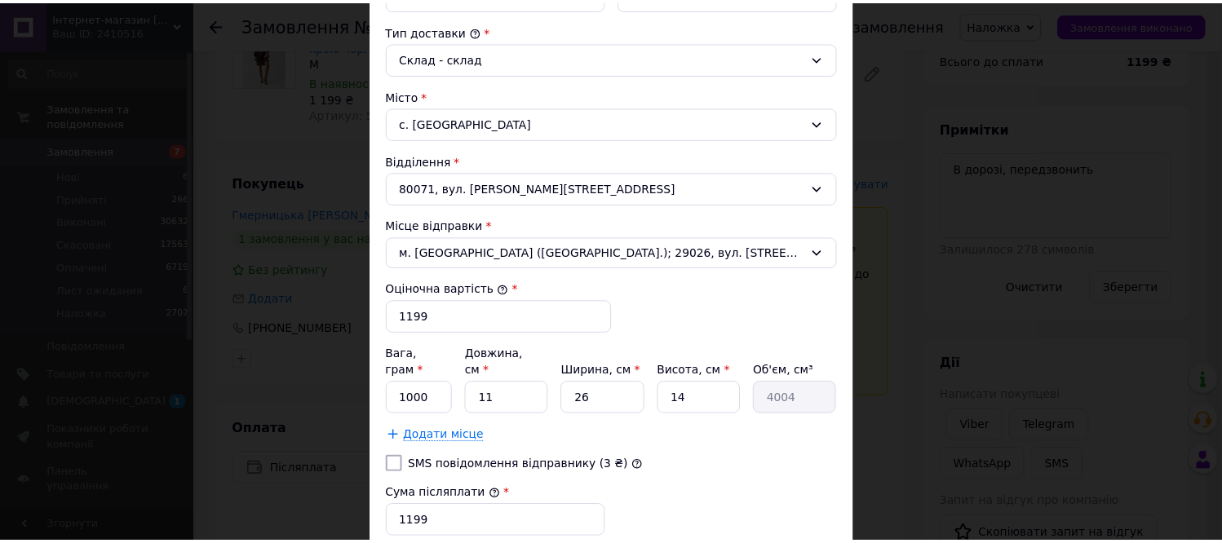
scroll to position [631, 0]
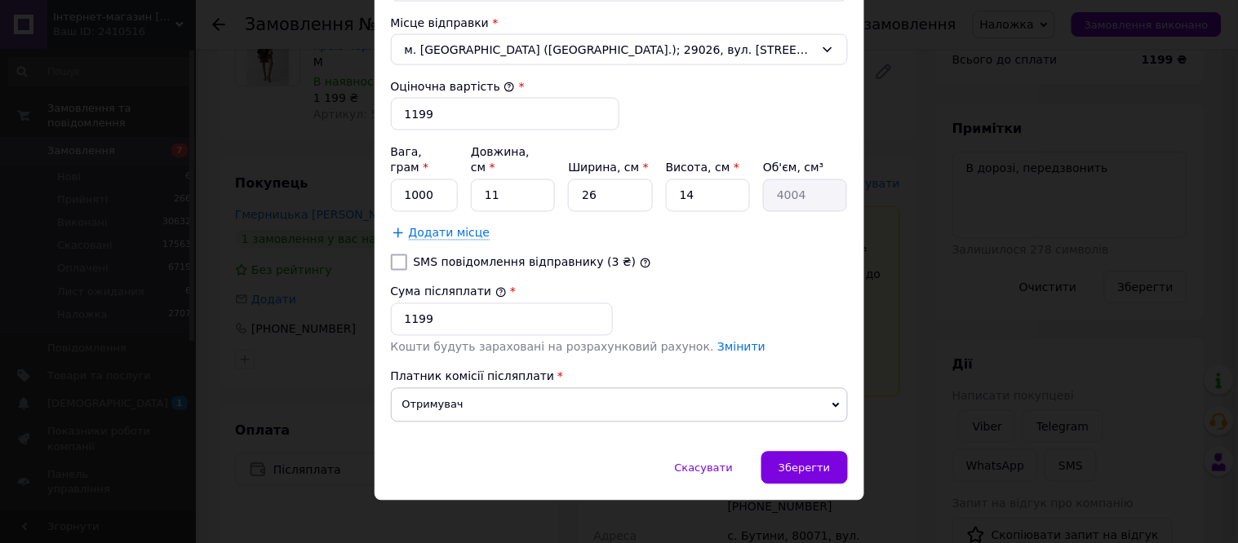
click at [402, 255] on input "SMS повідомлення відправнику (3 ₴)" at bounding box center [399, 263] width 16 height 16
checkbox input "true"
click at [415, 306] on input "1199" at bounding box center [502, 320] width 222 height 33
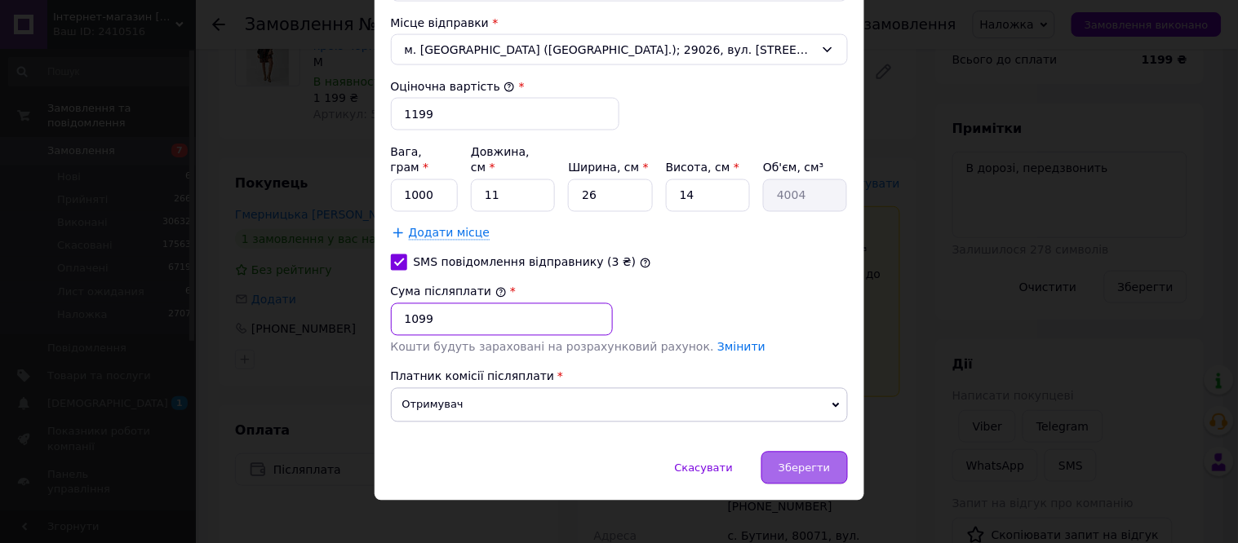
type input "1099"
click at [796, 468] on div "Зберегти" at bounding box center [804, 468] width 86 height 33
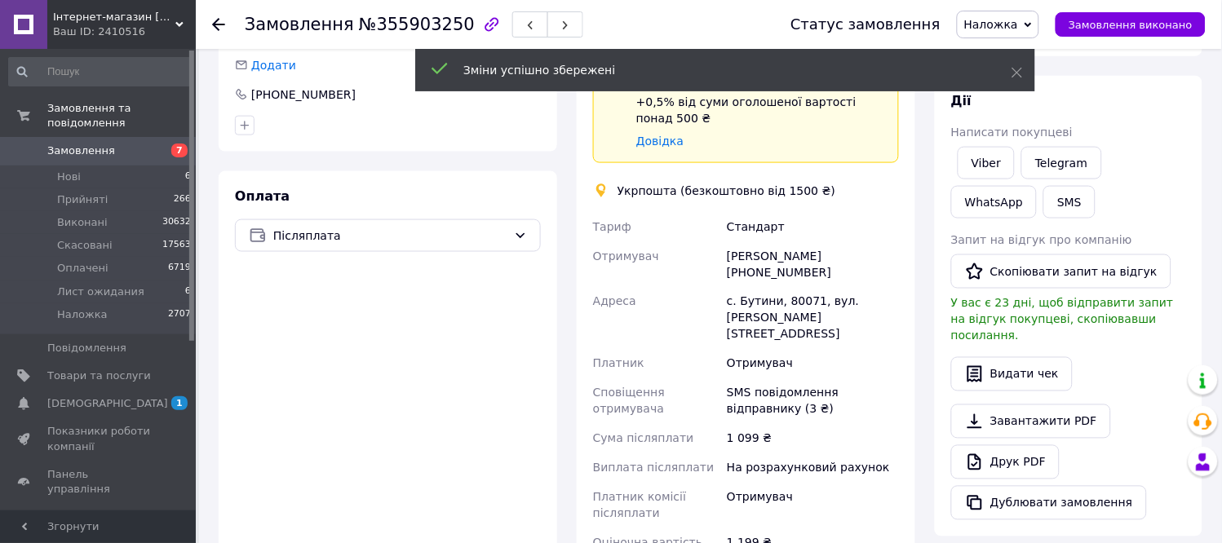
scroll to position [439, 0]
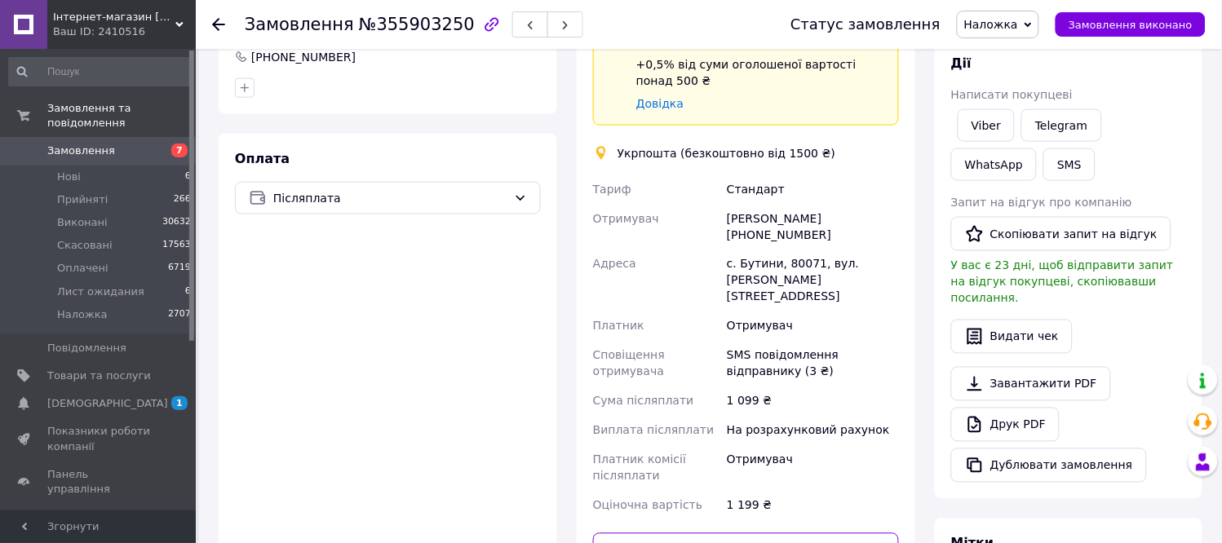
paste input "0505351171167"
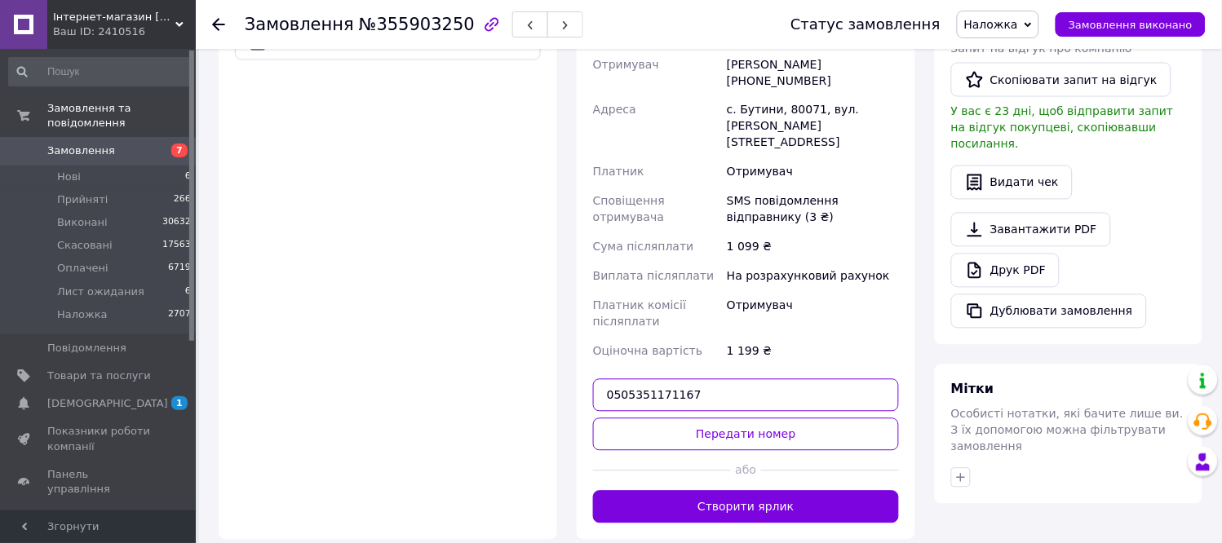
scroll to position [621, 0]
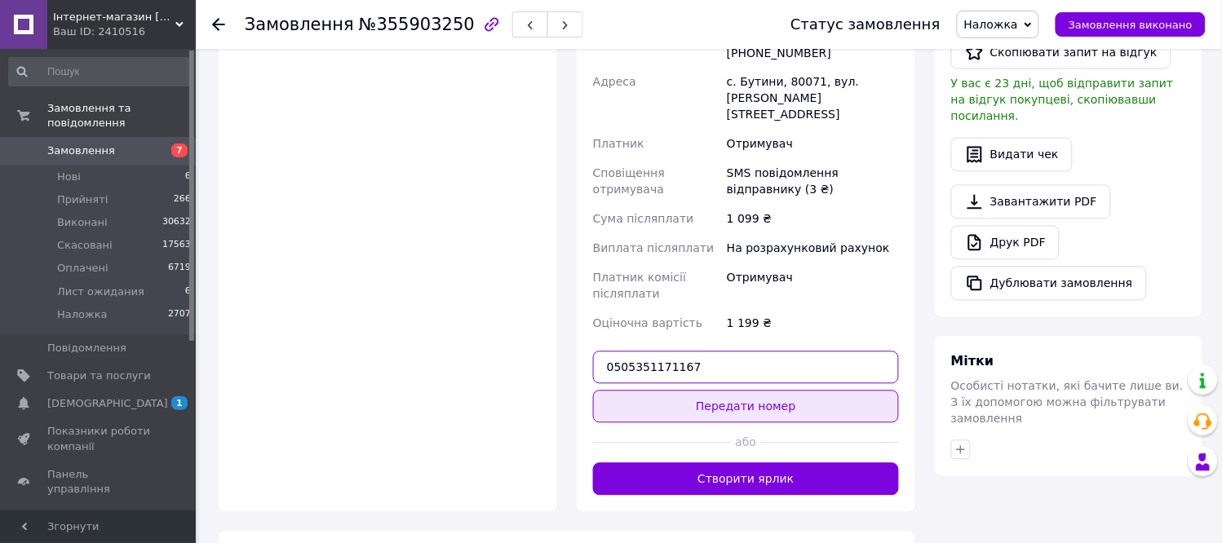
type input "0505351171167"
click at [740, 396] on button "Передати номер" at bounding box center [746, 407] width 306 height 33
